Goal: Task Accomplishment & Management: Use online tool/utility

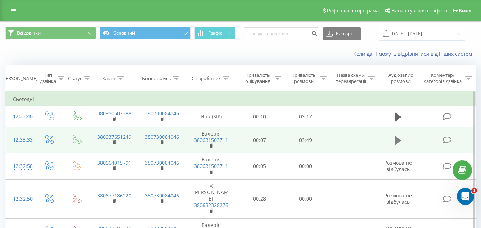
click at [400, 139] on icon at bounding box center [398, 141] width 6 height 10
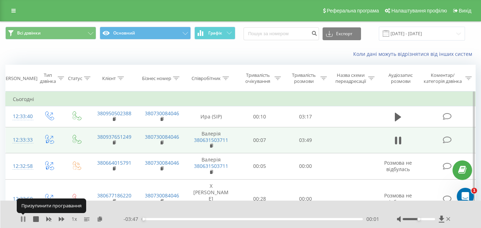
click at [23, 219] on icon at bounding box center [23, 220] width 6 height 6
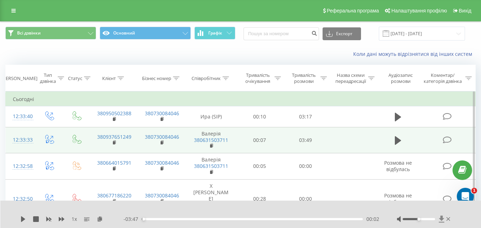
click at [443, 220] on icon at bounding box center [441, 219] width 5 height 7
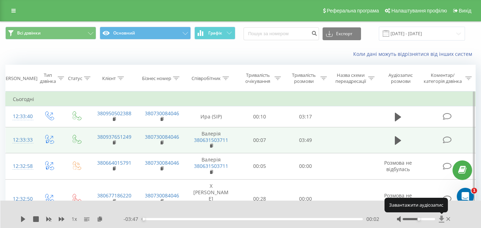
click at [443, 220] on icon at bounding box center [441, 219] width 5 height 7
